Goal: Information Seeking & Learning: Learn about a topic

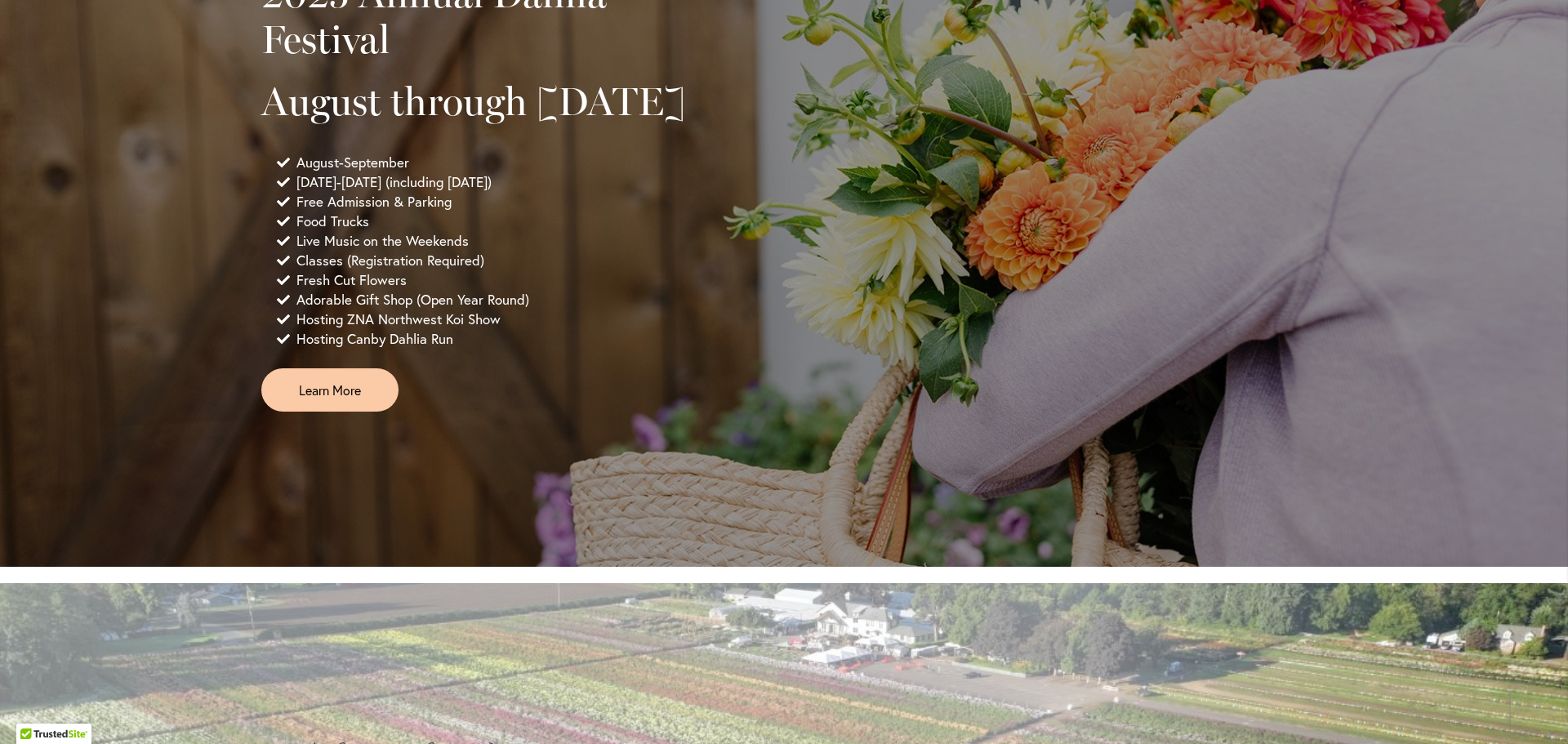
scroll to position [1062, 0]
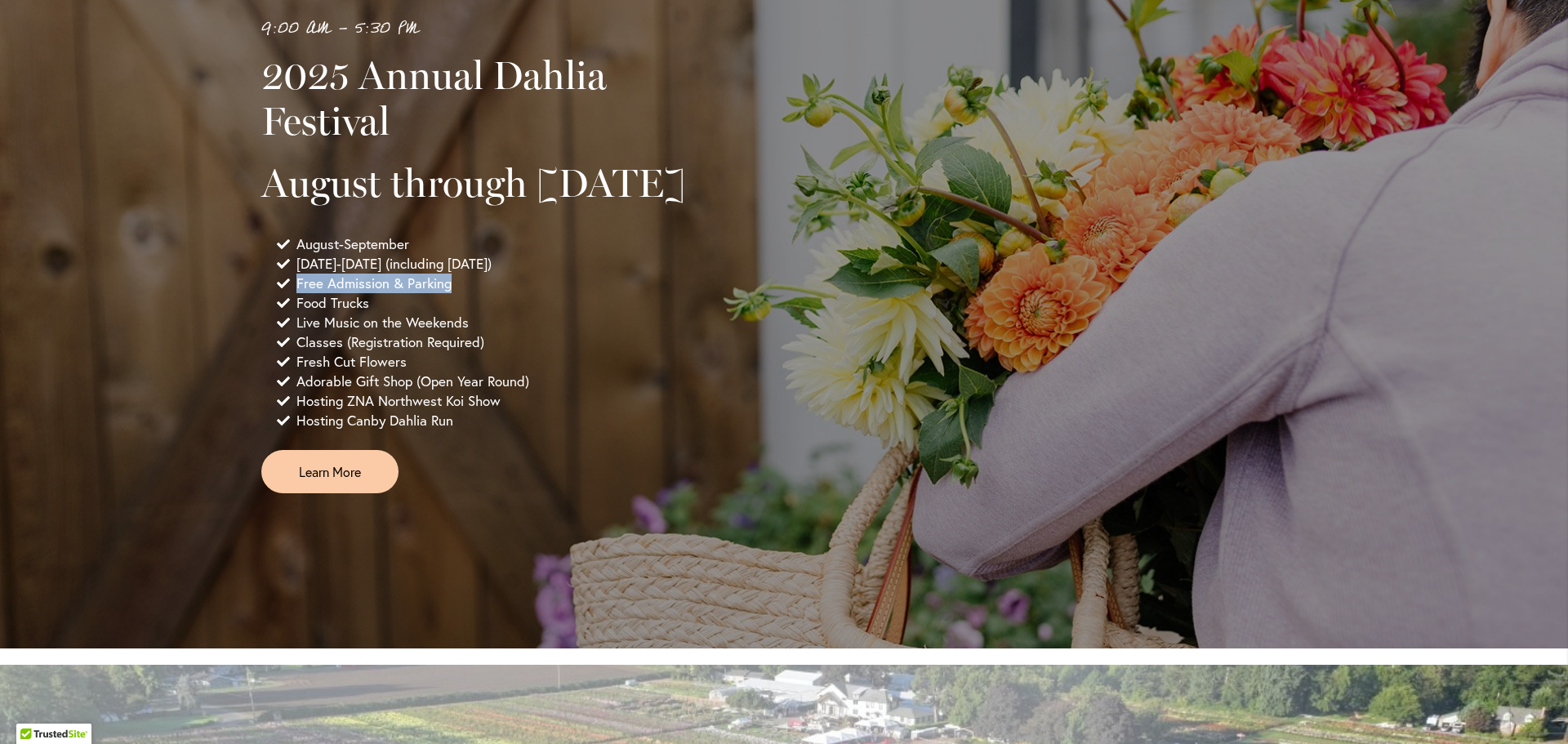
drag, startPoint x: 290, startPoint y: 328, endPoint x: 483, endPoint y: 326, distance: 193.0
click at [483, 293] on li "Free Admission & Parking" at bounding box center [494, 284] width 434 height 20
click at [613, 293] on li "Free Admission & Parking" at bounding box center [494, 284] width 434 height 20
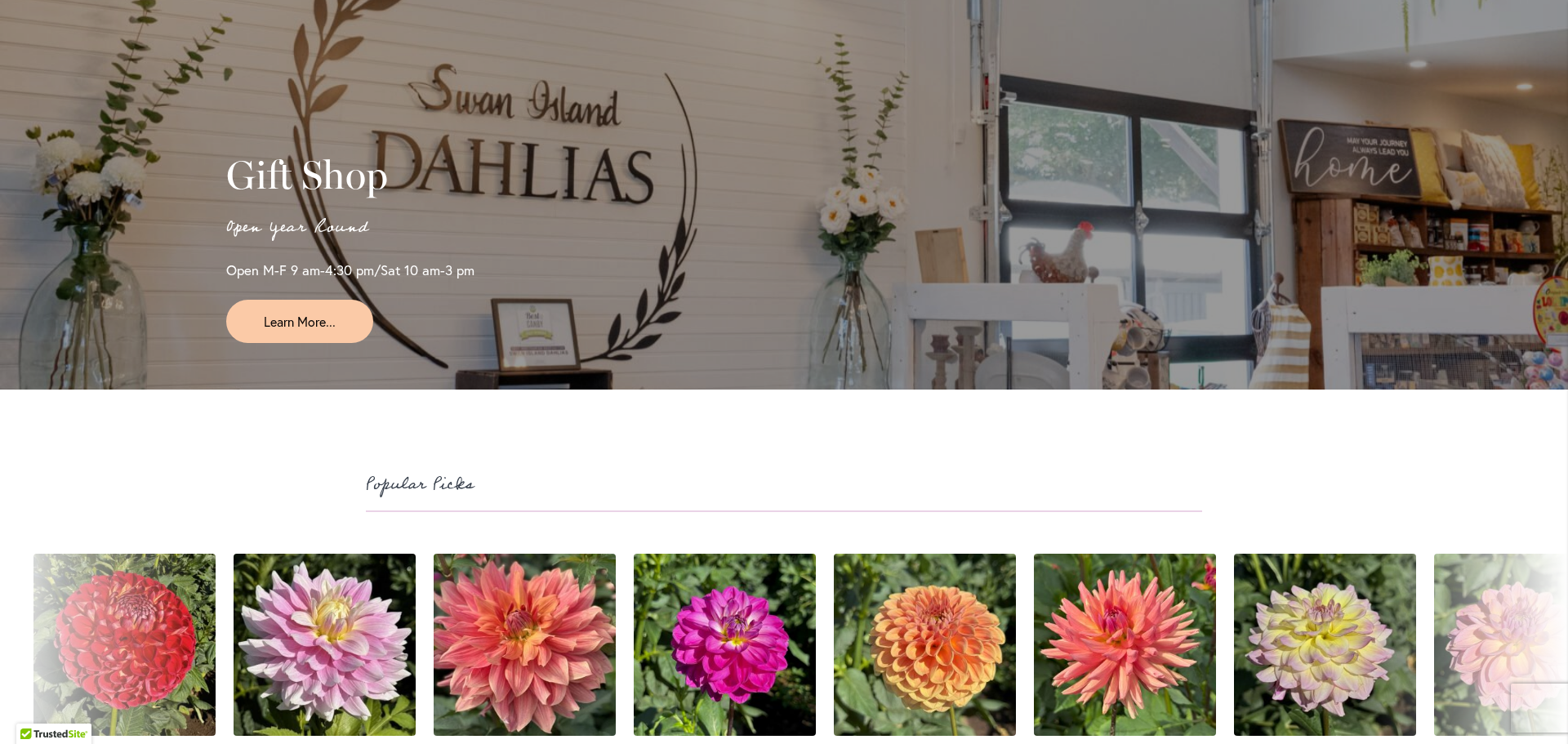
scroll to position [3594, 0]
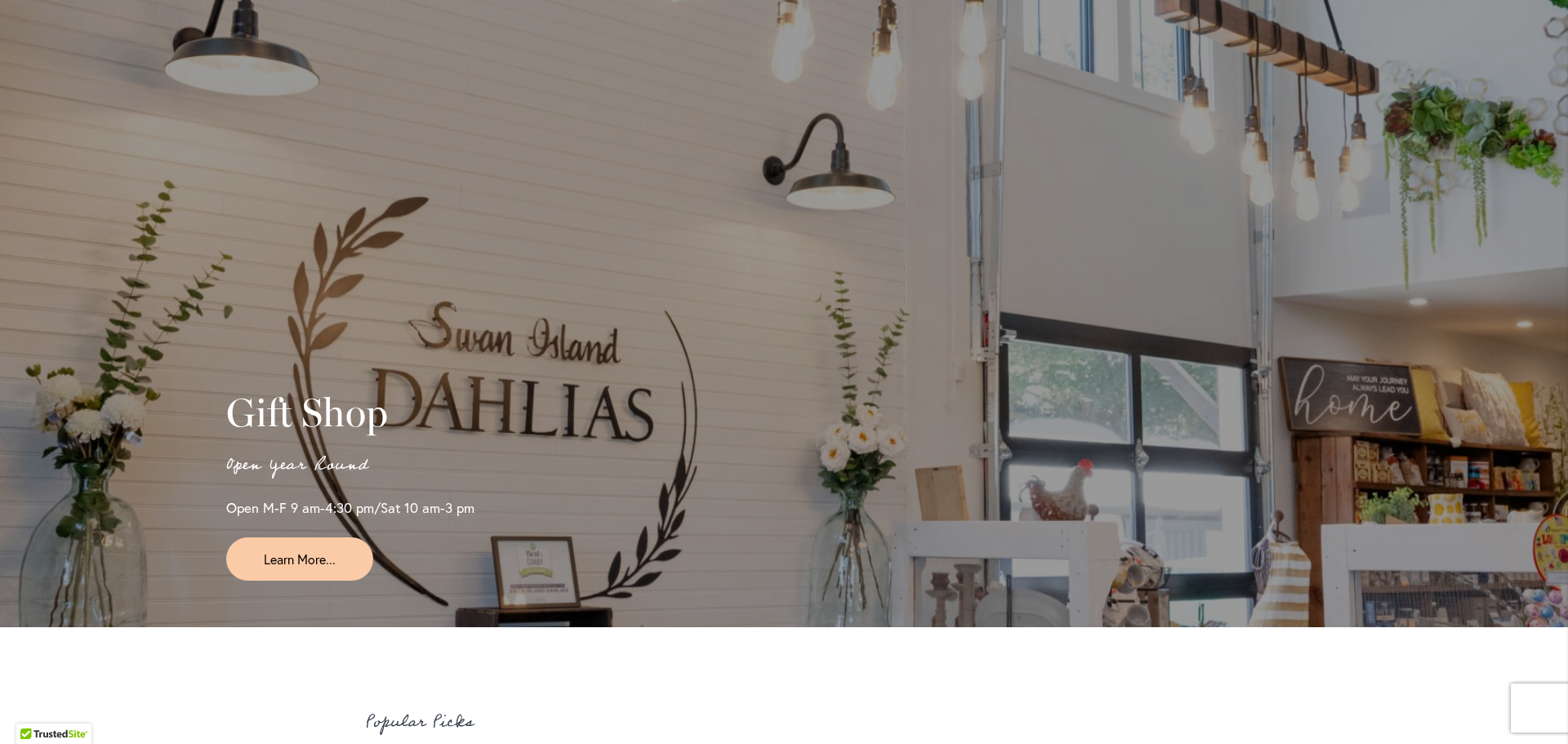
drag, startPoint x: 227, startPoint y: 432, endPoint x: 520, endPoint y: 524, distance: 307.1
click at [520, 524] on div "Gift Shop Open Year Round Open M-F 9 am-4:30 pm/Sat 10 am-3 pm Learn More..." at bounding box center [451, 486] width 450 height 192
click at [476, 479] on p "Open Year Round" at bounding box center [451, 465] width 450 height 27
click at [332, 580] on link "Learn More..." at bounding box center [299, 559] width 147 height 43
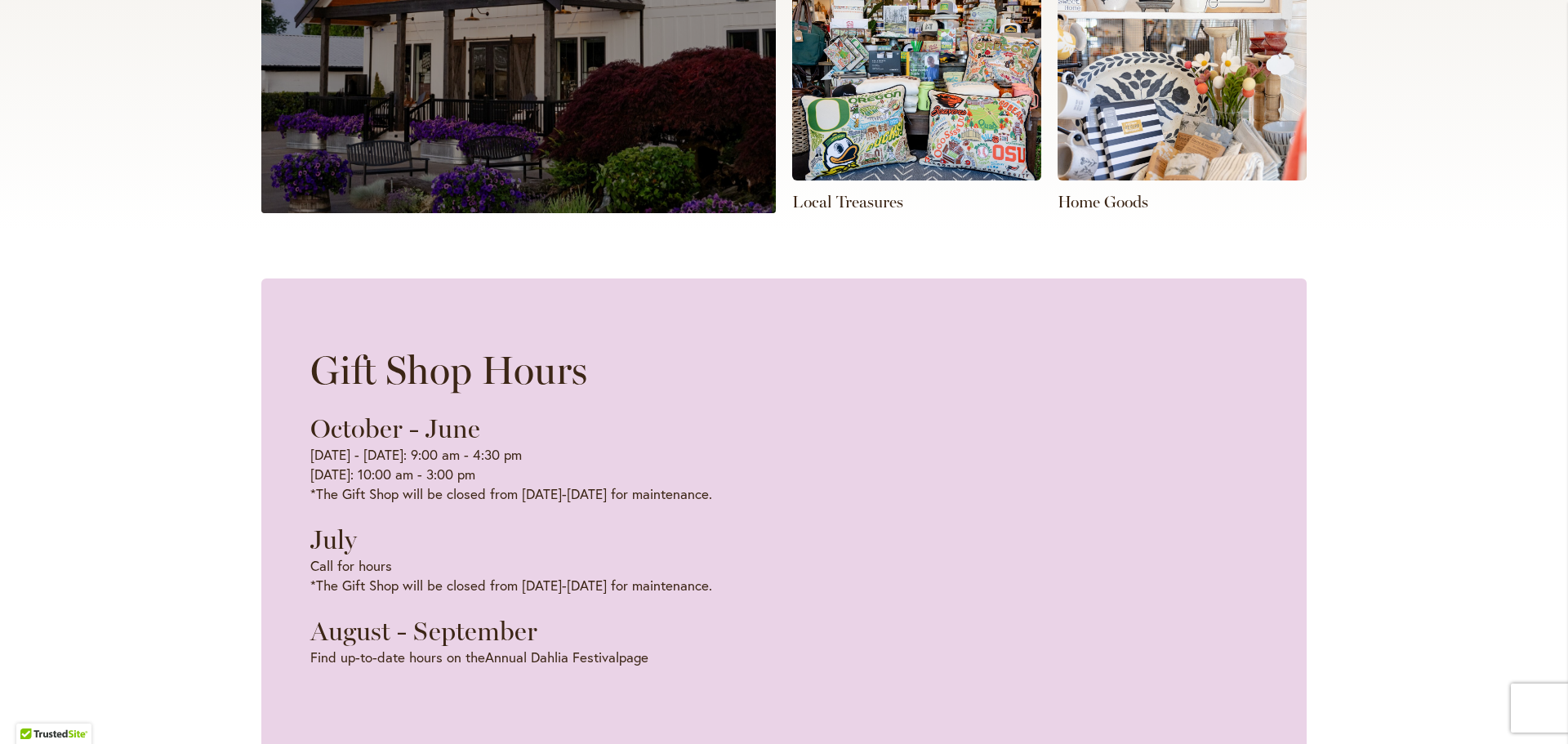
scroll to position [409, 0]
